Goal: Find specific page/section: Find specific page/section

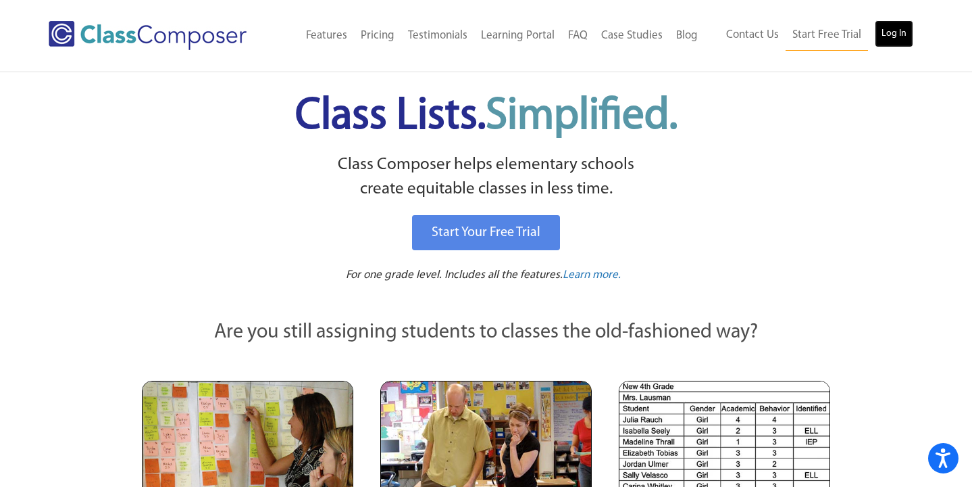
click at [901, 28] on link "Log In" at bounding box center [894, 33] width 39 height 27
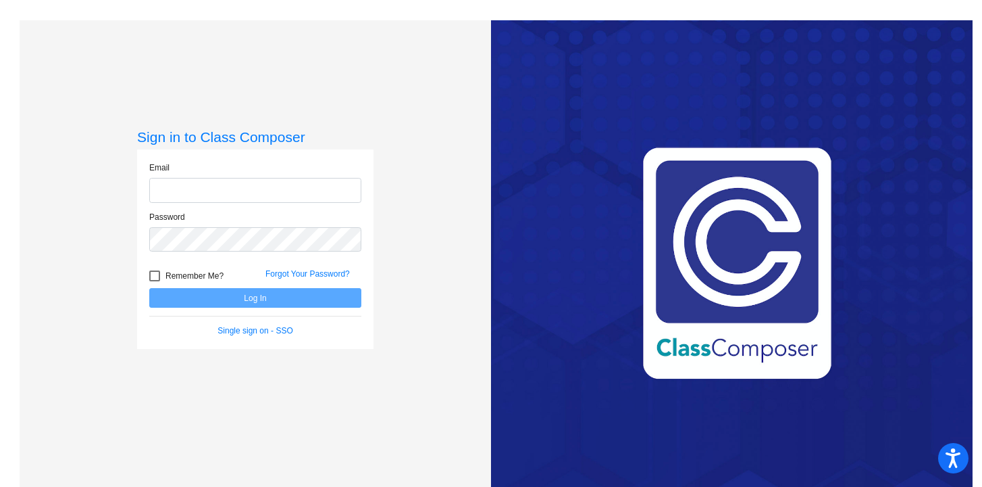
type input "[PERSON_NAME][EMAIL_ADDRESS][DOMAIN_NAME]"
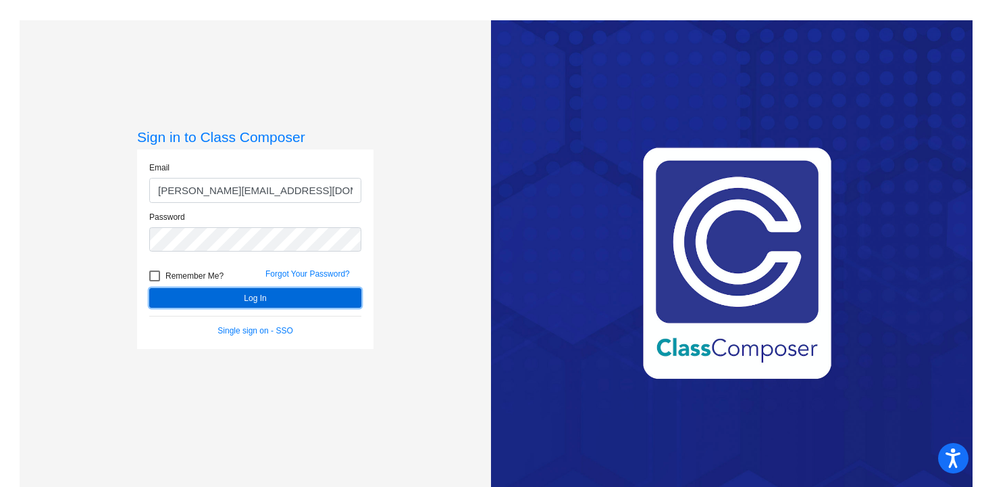
click at [261, 301] on button "Log In" at bounding box center [255, 298] width 212 height 20
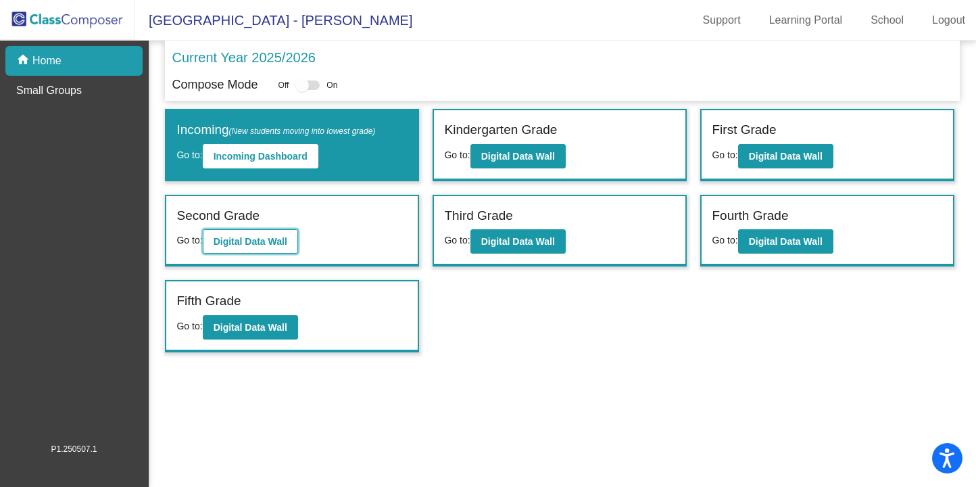
click at [286, 237] on b "Digital Data Wall" at bounding box center [251, 241] width 74 height 11
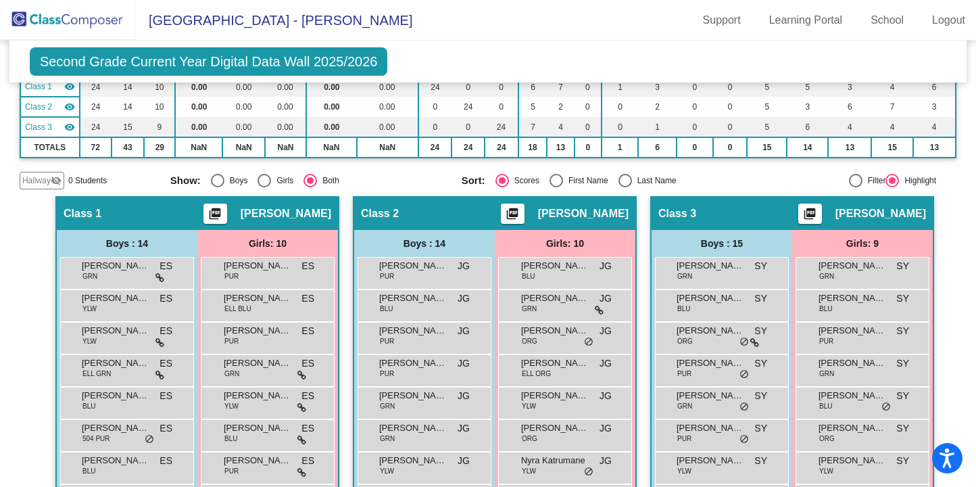
scroll to position [134, 0]
